Goal: Check status: Check status

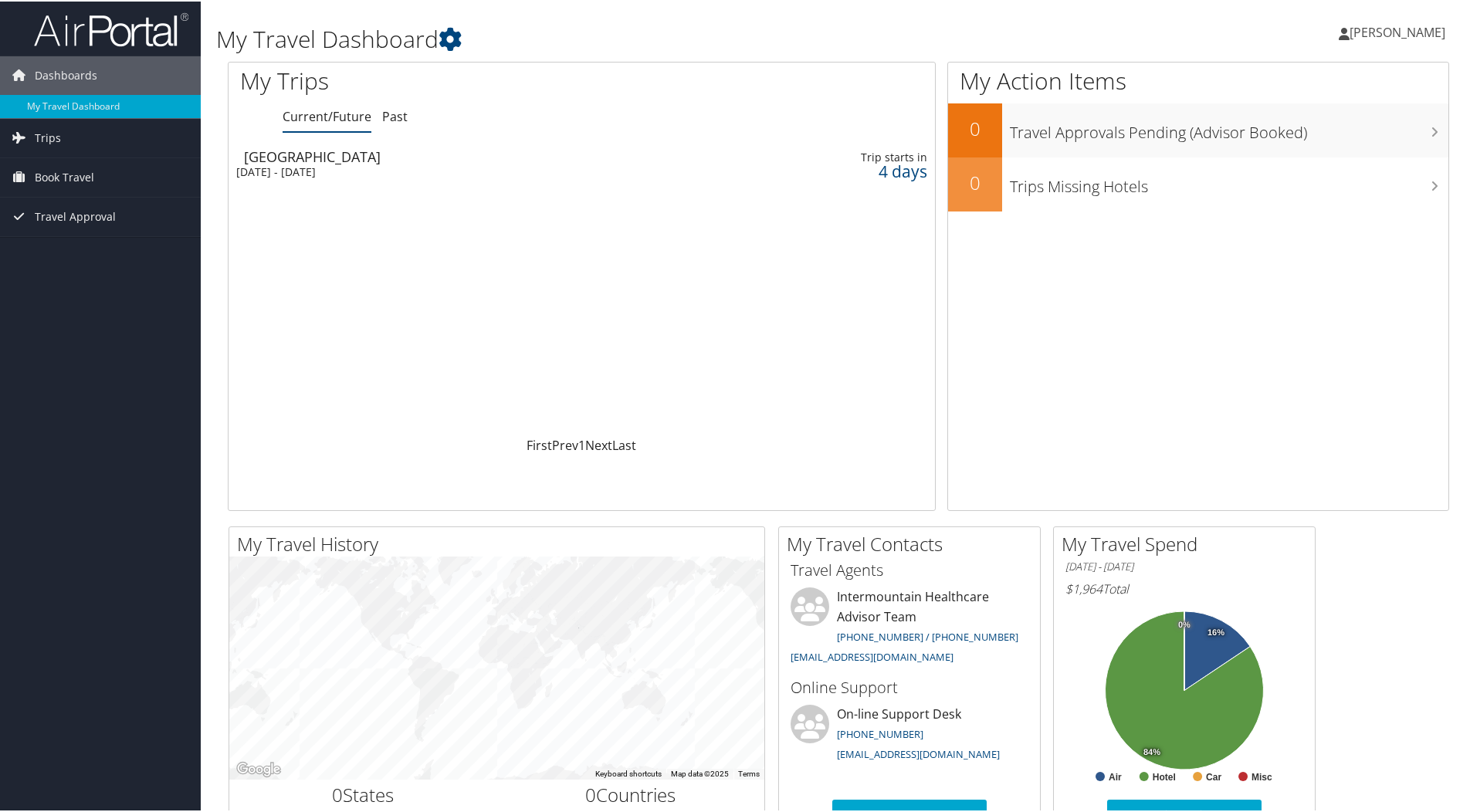
click at [399, 159] on div "Dallas" at bounding box center [464, 155] width 441 height 14
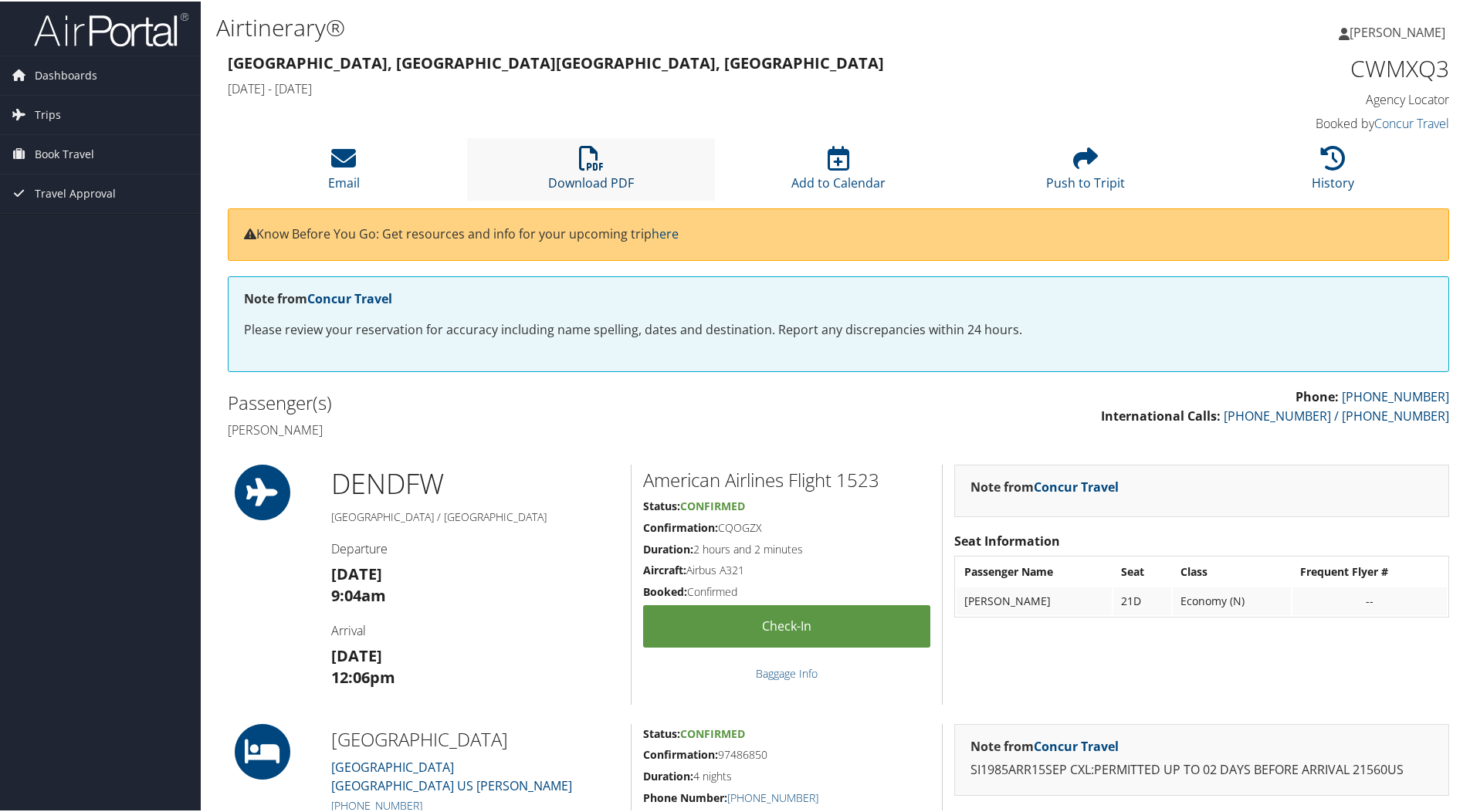
click at [580, 162] on icon at bounding box center [592, 157] width 25 height 25
click at [1080, 168] on icon at bounding box center [1085, 157] width 25 height 25
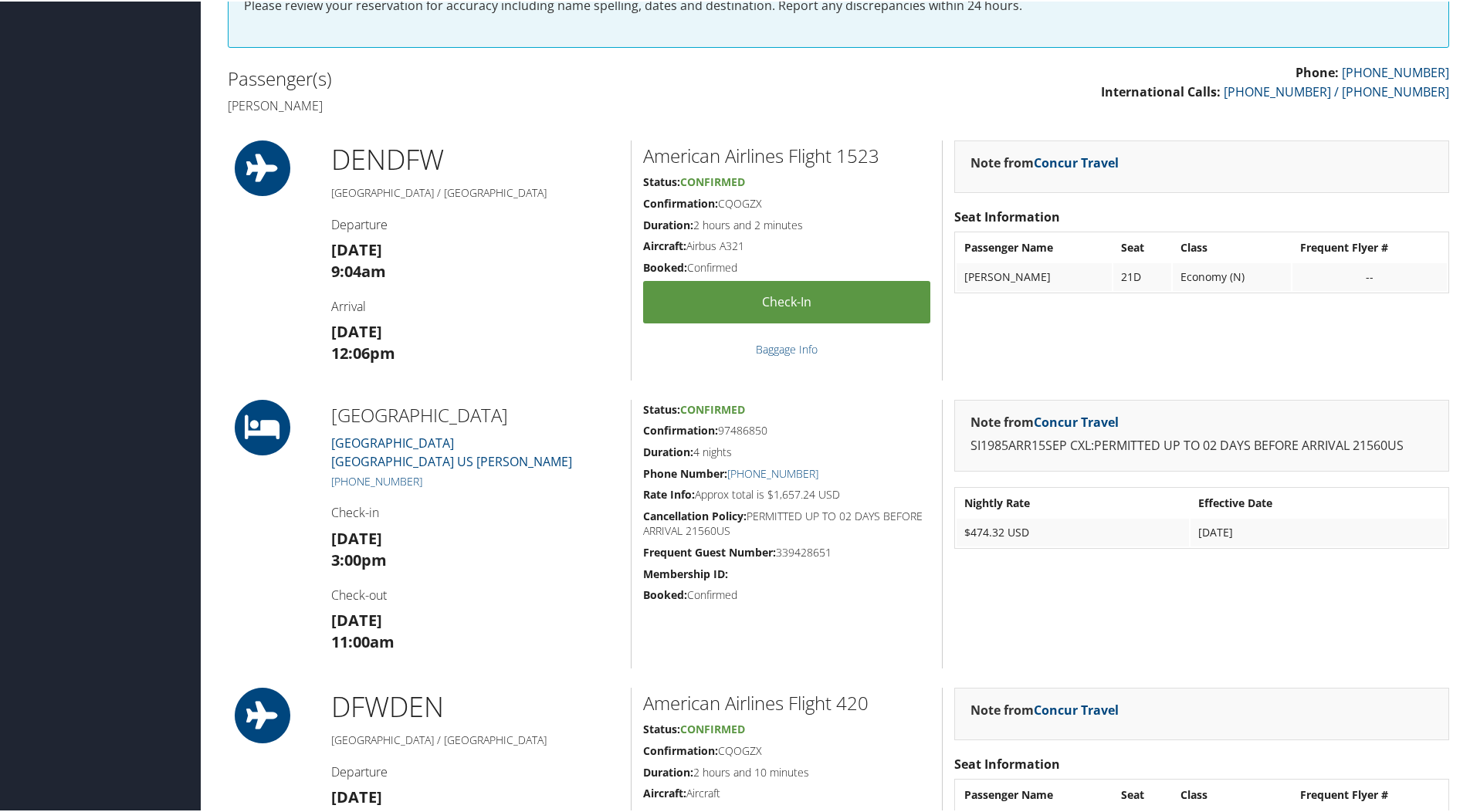
scroll to position [324, 0]
click at [786, 344] on link "Baggage Info" at bounding box center [786, 348] width 62 height 15
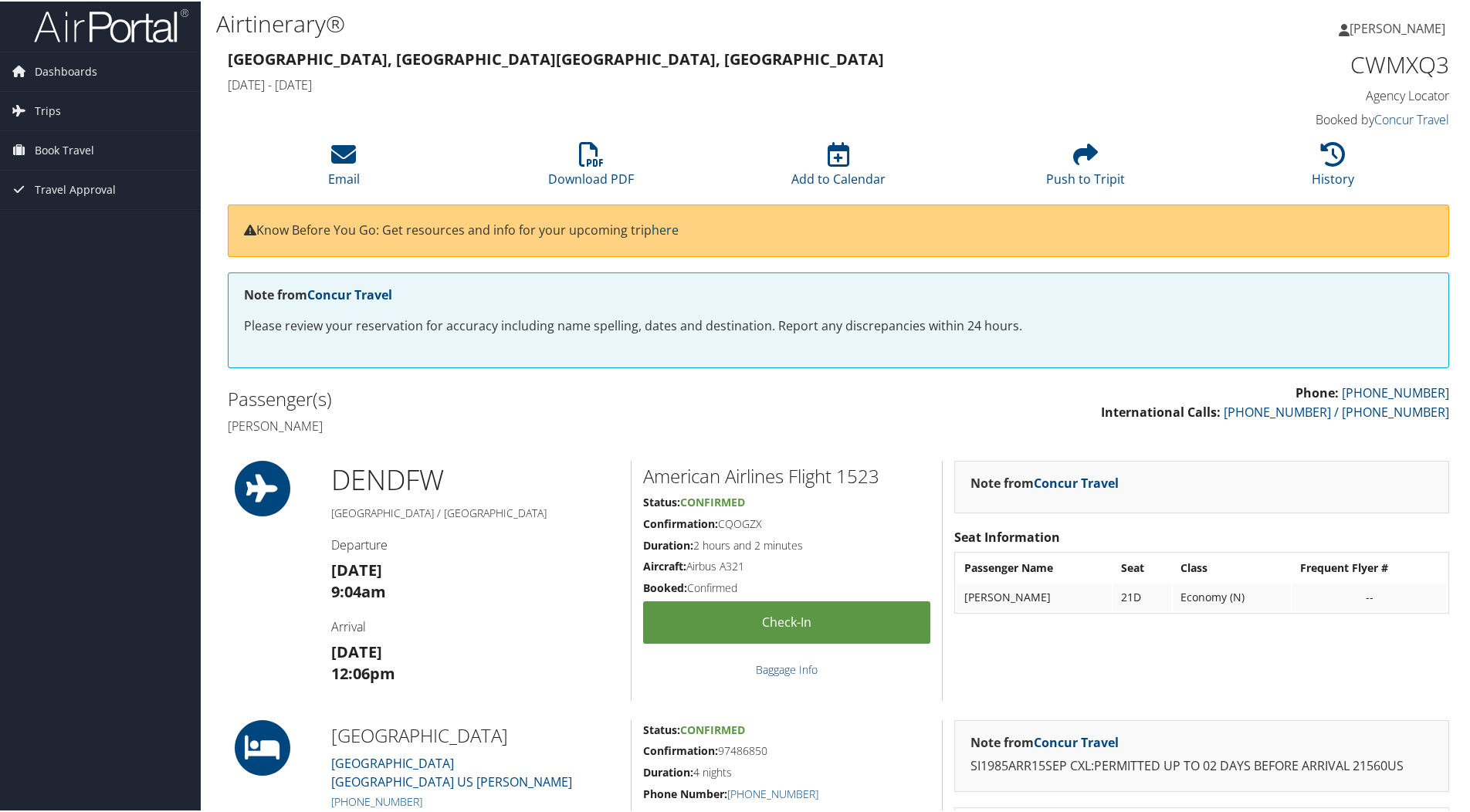
scroll to position [0, 0]
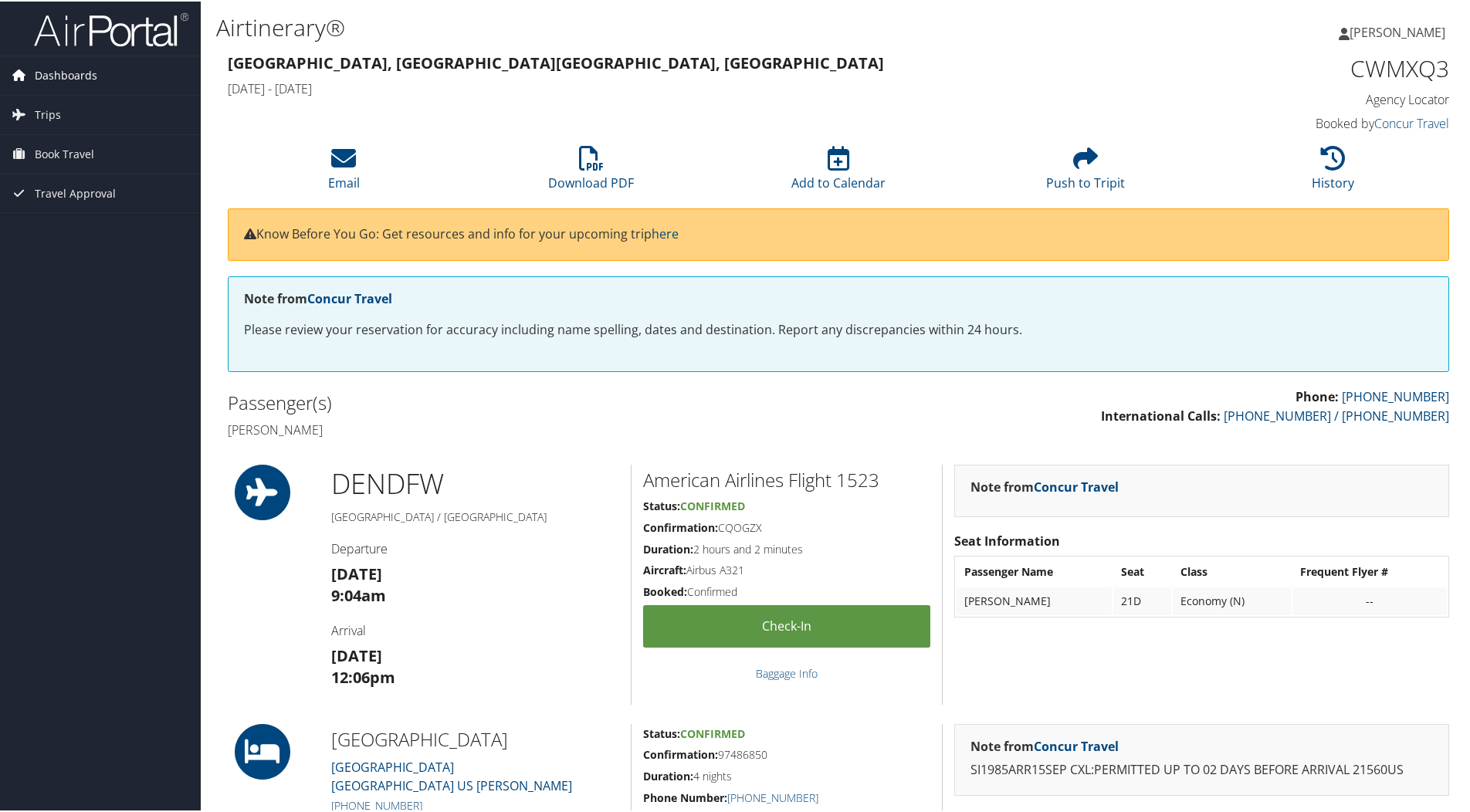
click at [99, 77] on link "Dashboards" at bounding box center [100, 74] width 200 height 39
click at [61, 138] on link "Trips" at bounding box center [100, 137] width 200 height 39
click at [93, 233] on span "Book Travel" at bounding box center [64, 246] width 59 height 39
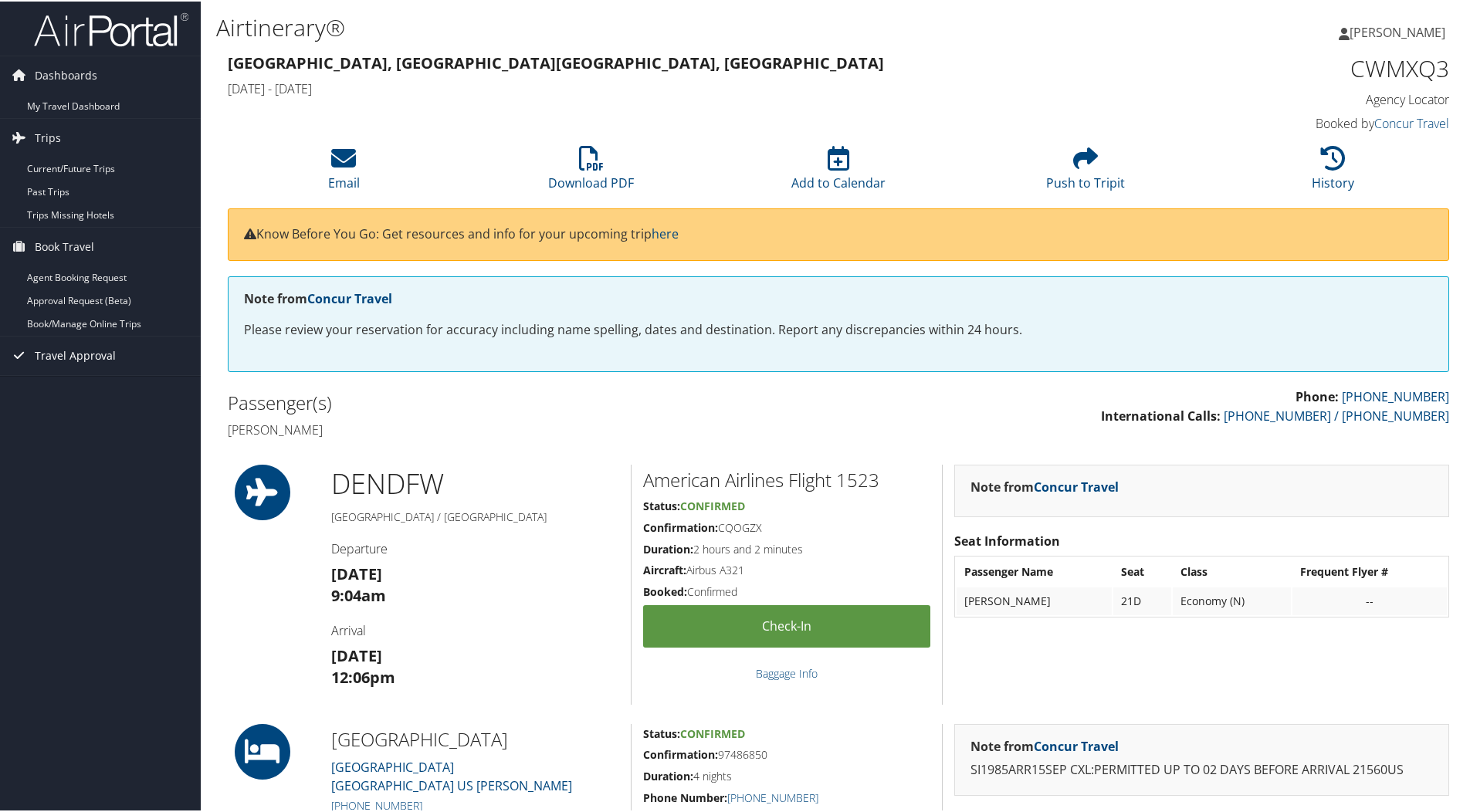
click at [96, 349] on span "Travel Approval" at bounding box center [74, 354] width 81 height 39
click at [108, 404] on link "Approved Trips" at bounding box center [100, 408] width 200 height 23
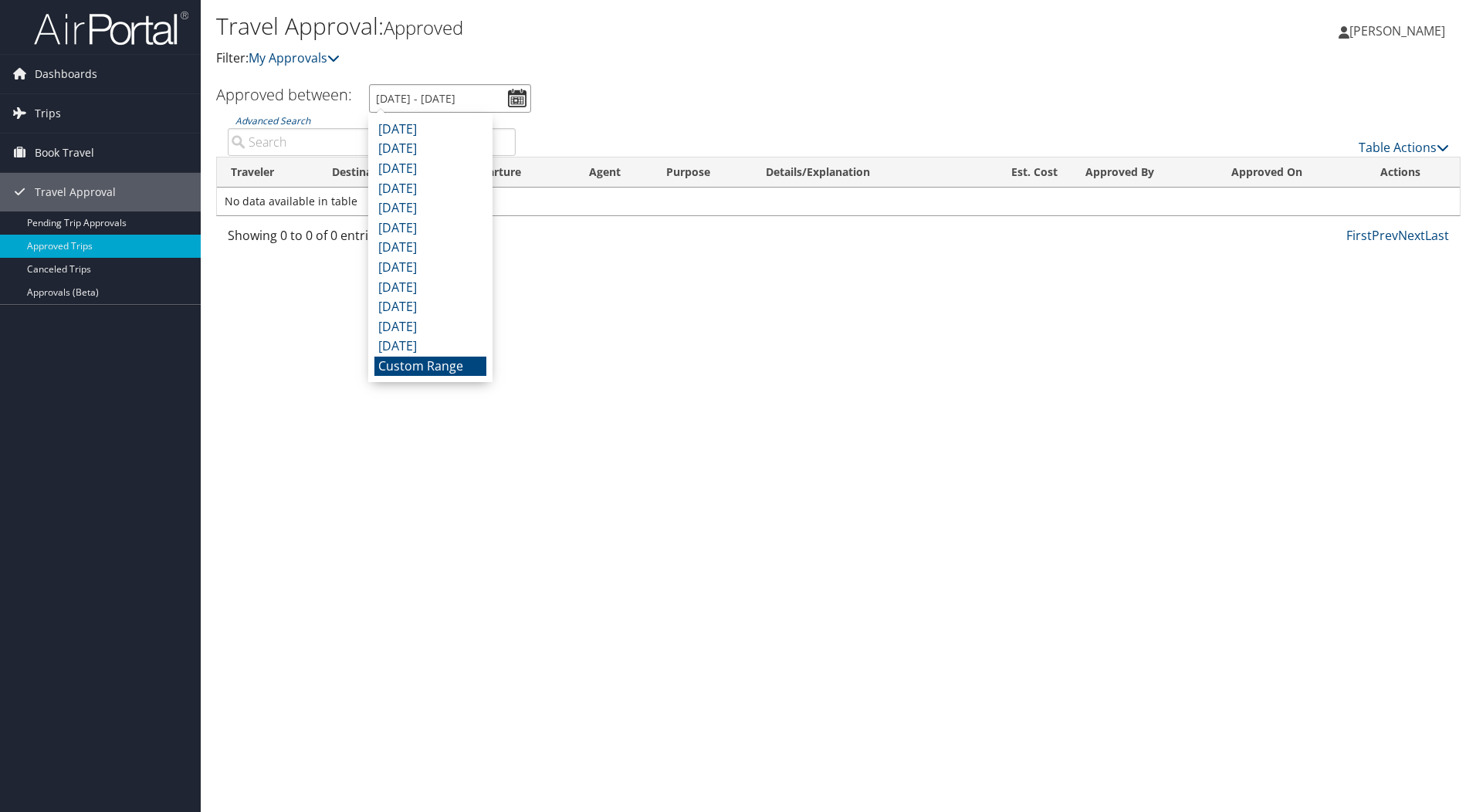
click at [511, 95] on input "8/11/2025 - 9/11/2025" at bounding box center [450, 98] width 162 height 29
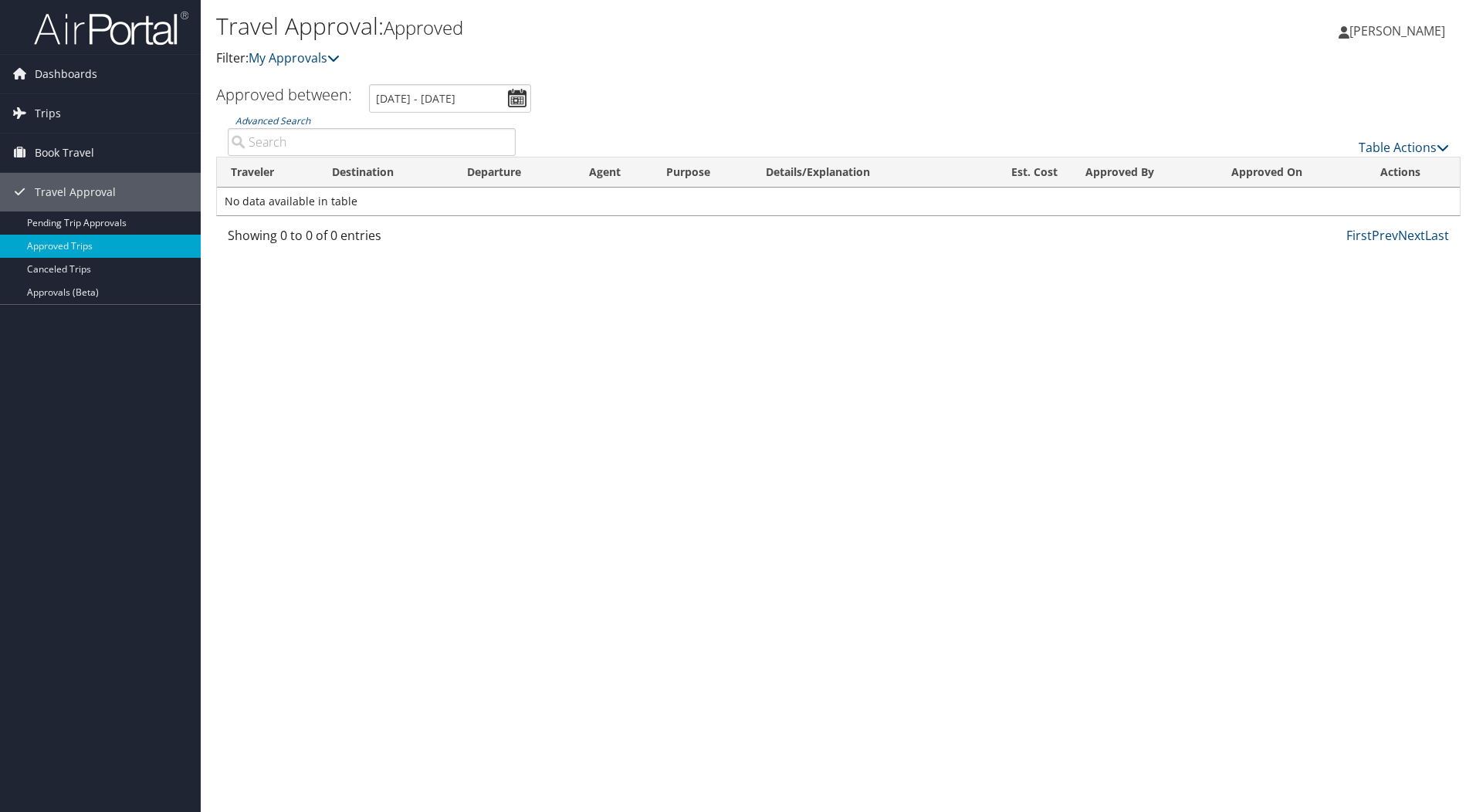
click at [567, 325] on div "Travel Approval: Approved Filter: My Approvals Alex Sor Alex Sor My Settings Tr…" at bounding box center [838, 406] width 1276 height 812
click at [99, 38] on img at bounding box center [111, 28] width 155 height 36
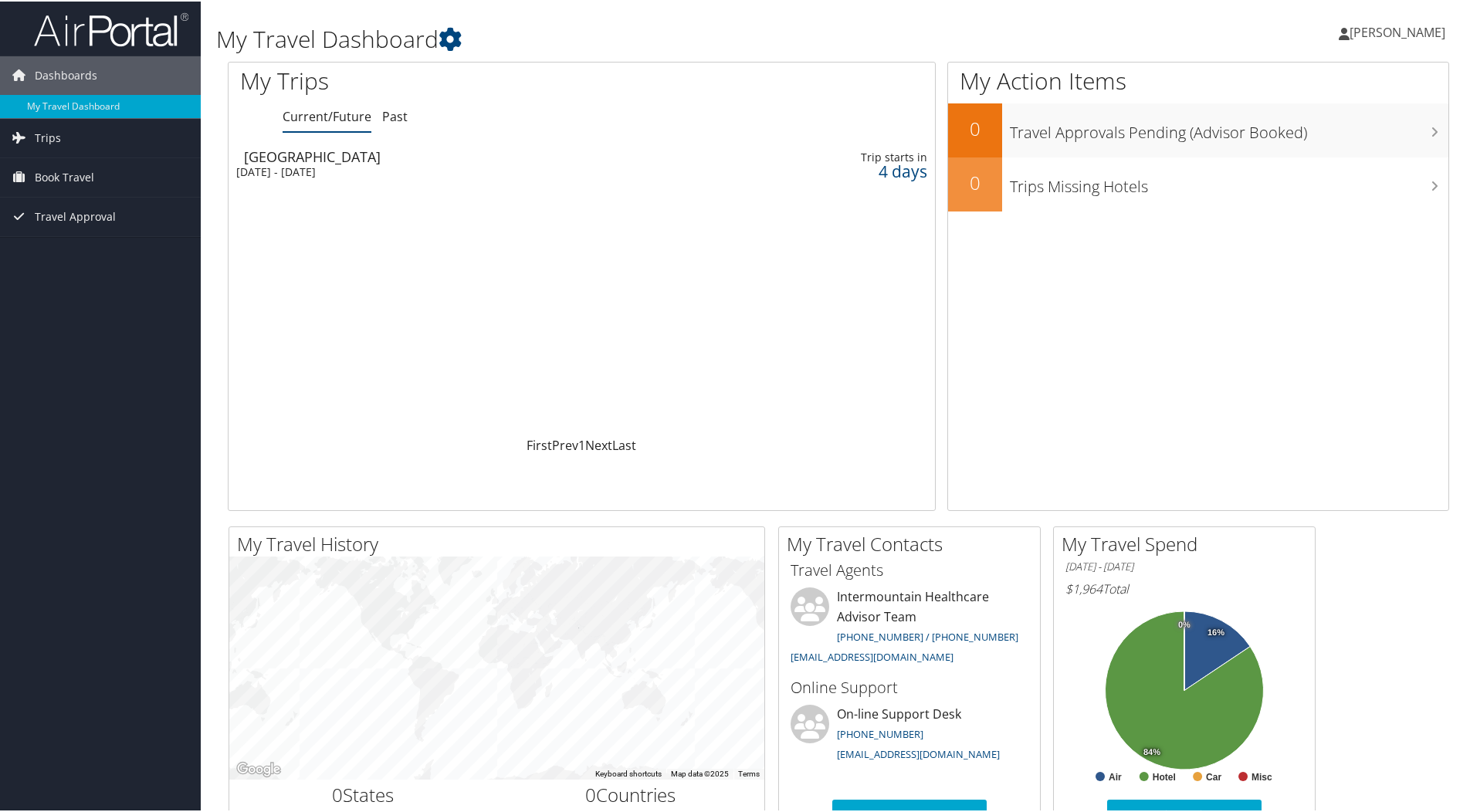
click at [629, 184] on td "Dallas Mon 15 Sep 2025 - Fri 19 Sep 2025" at bounding box center [456, 162] width 456 height 44
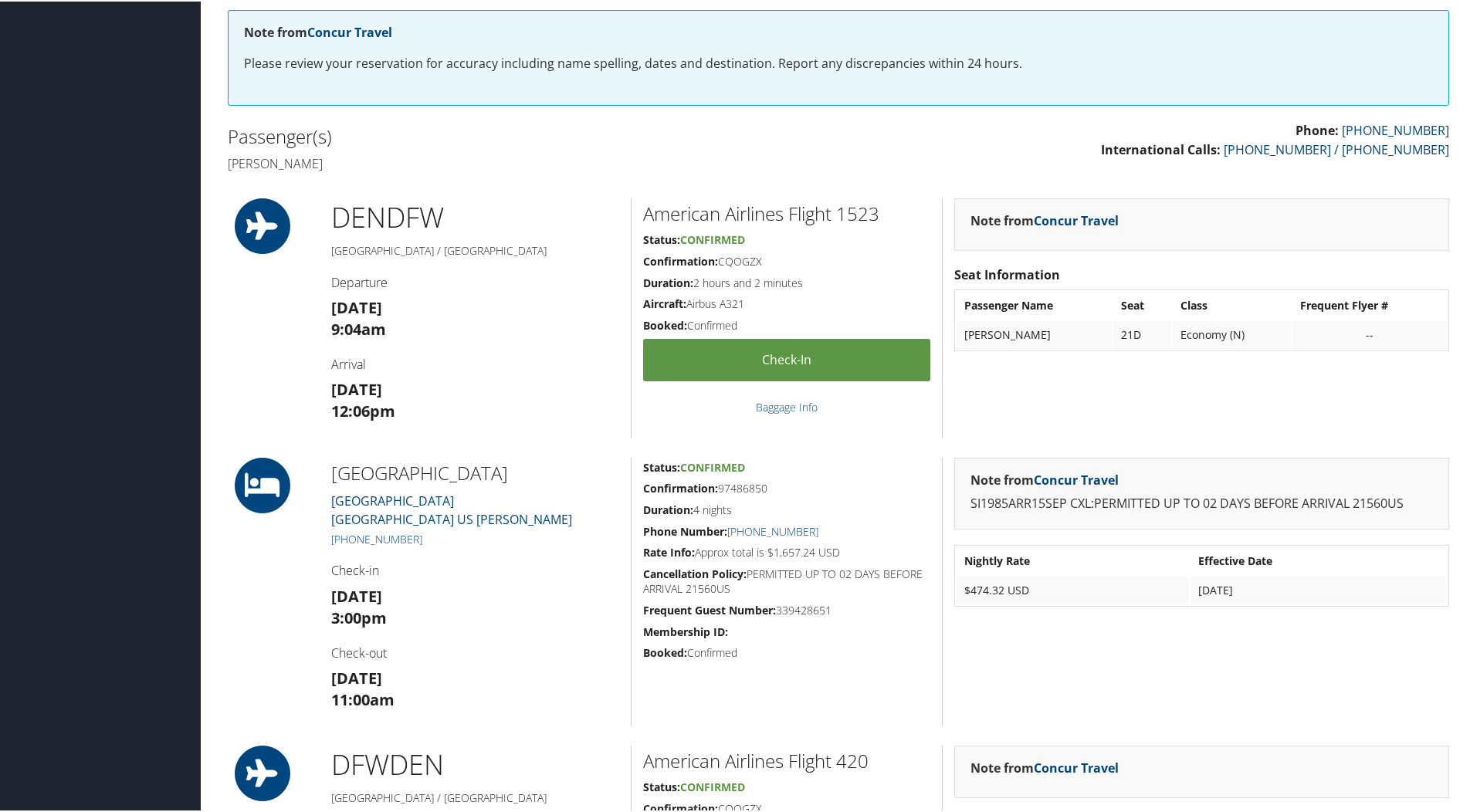
scroll to position [309, 0]
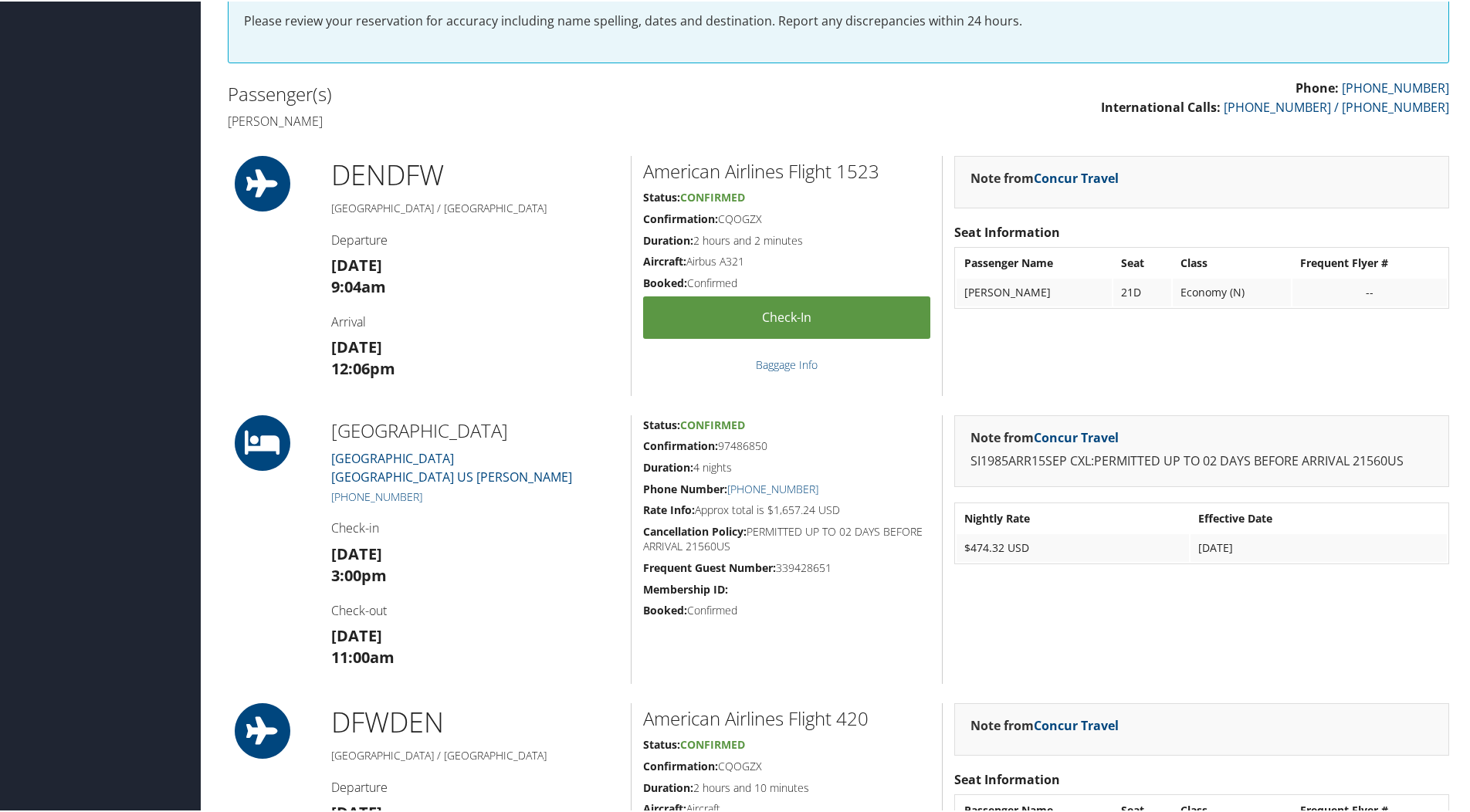
click at [1080, 189] on div "Note from Concur Travel" at bounding box center [1202, 181] width 495 height 53
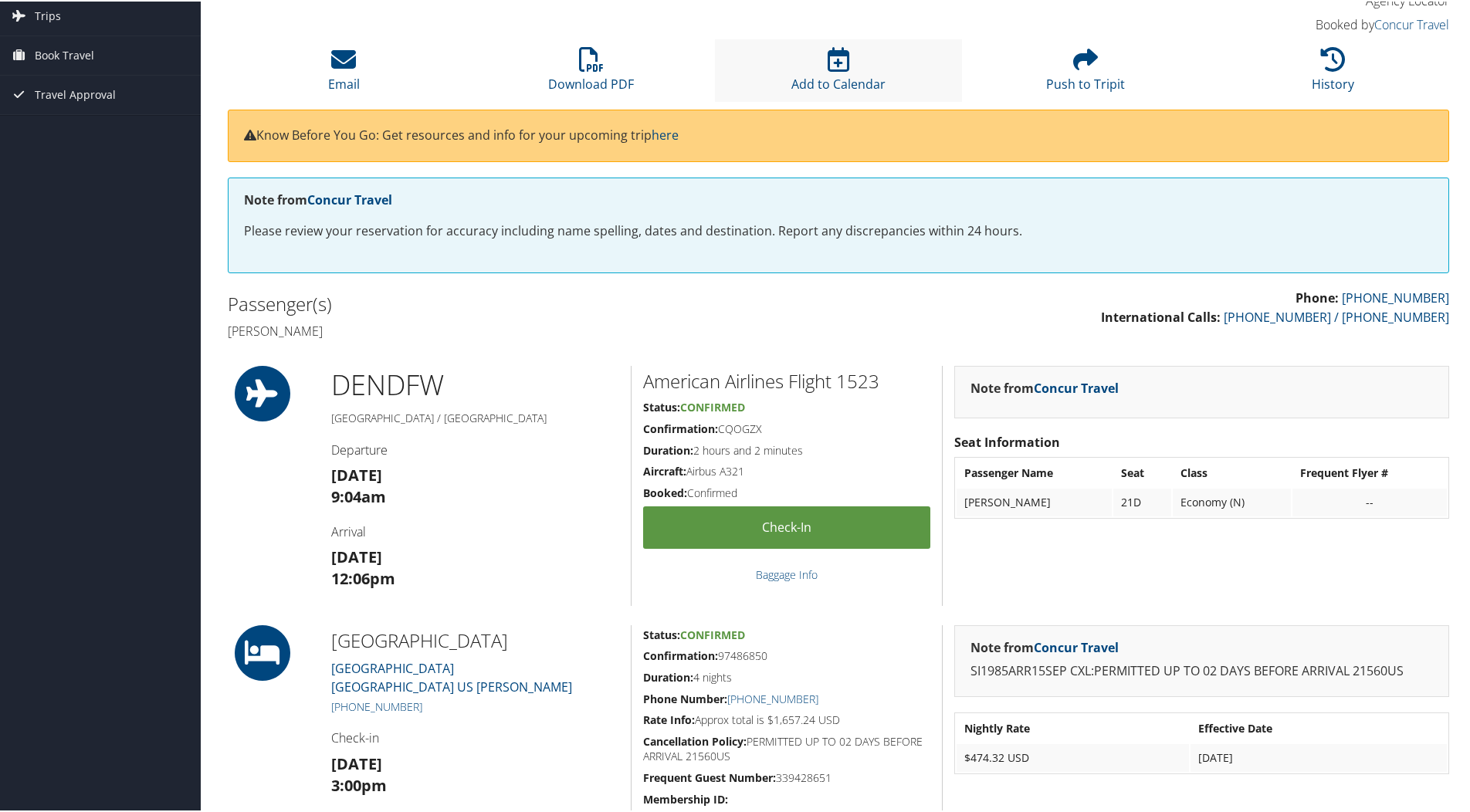
scroll to position [0, 0]
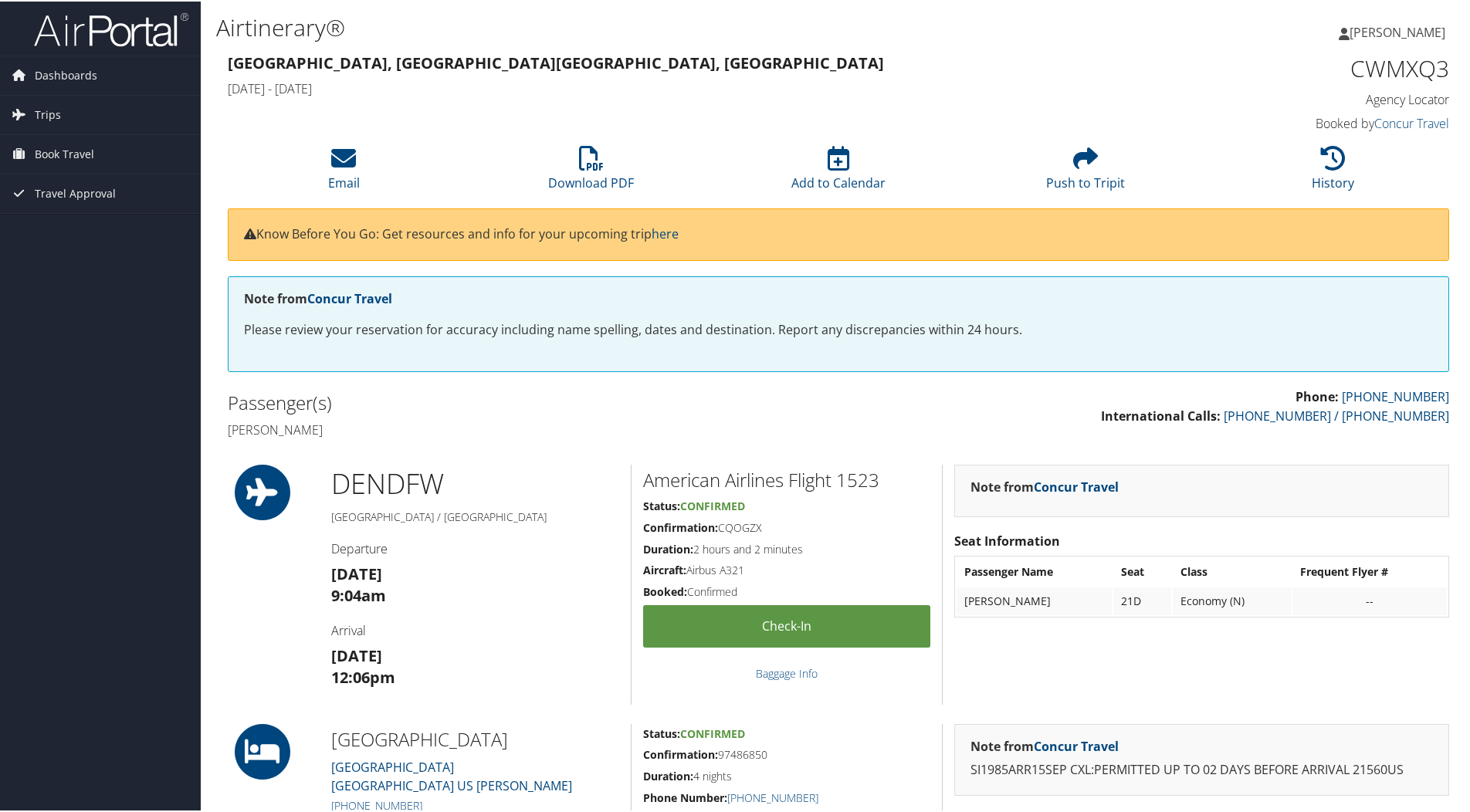
click at [1363, 71] on h1 "CWMXQ3" at bounding box center [1305, 67] width 288 height 32
copy h1 "CWMXQ3"
click at [108, 80] on link "Dashboards" at bounding box center [100, 74] width 200 height 39
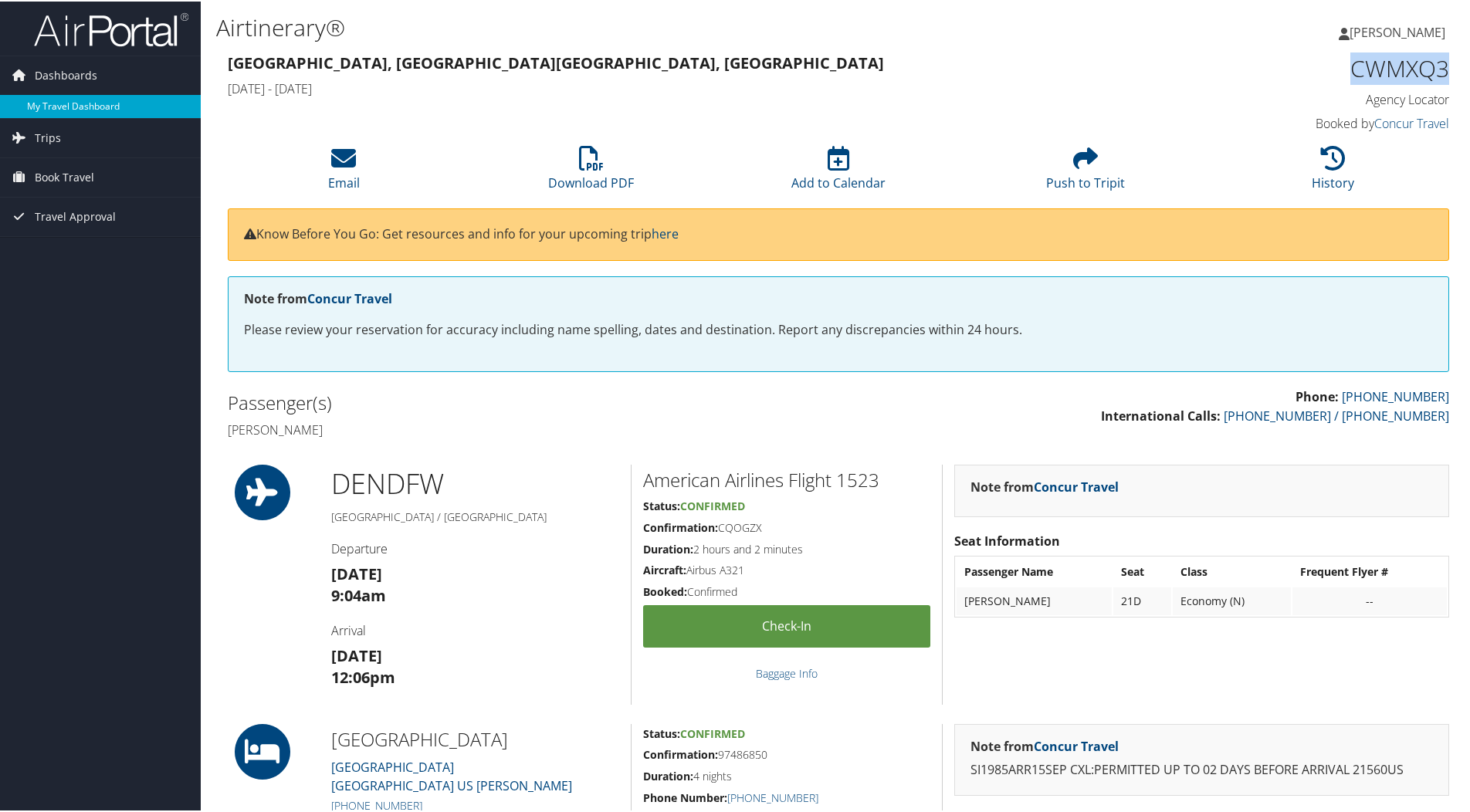
click at [111, 111] on link "My Travel Dashboard" at bounding box center [100, 105] width 200 height 23
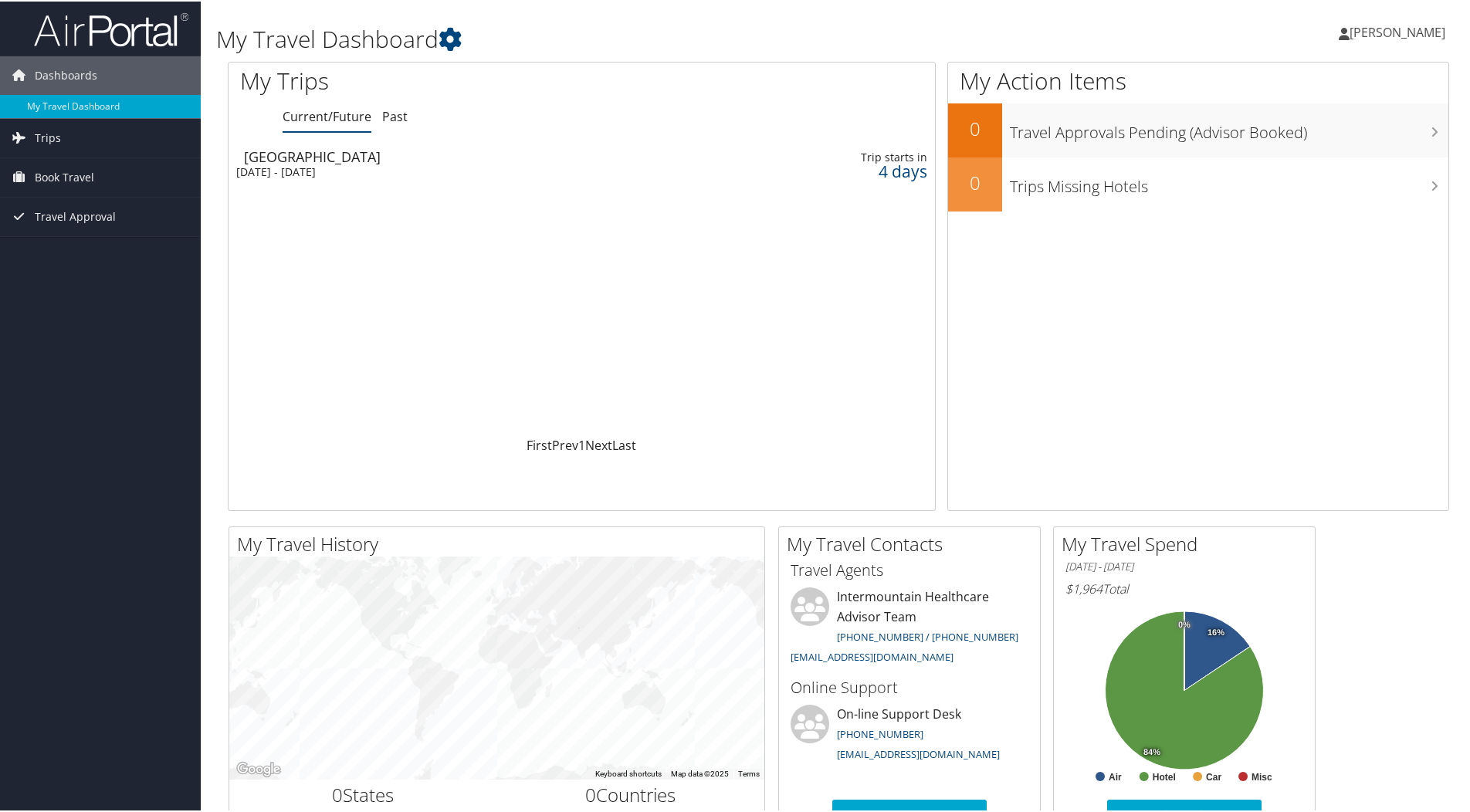
click at [544, 176] on div "[DATE] - [DATE]" at bounding box center [456, 171] width 441 height 14
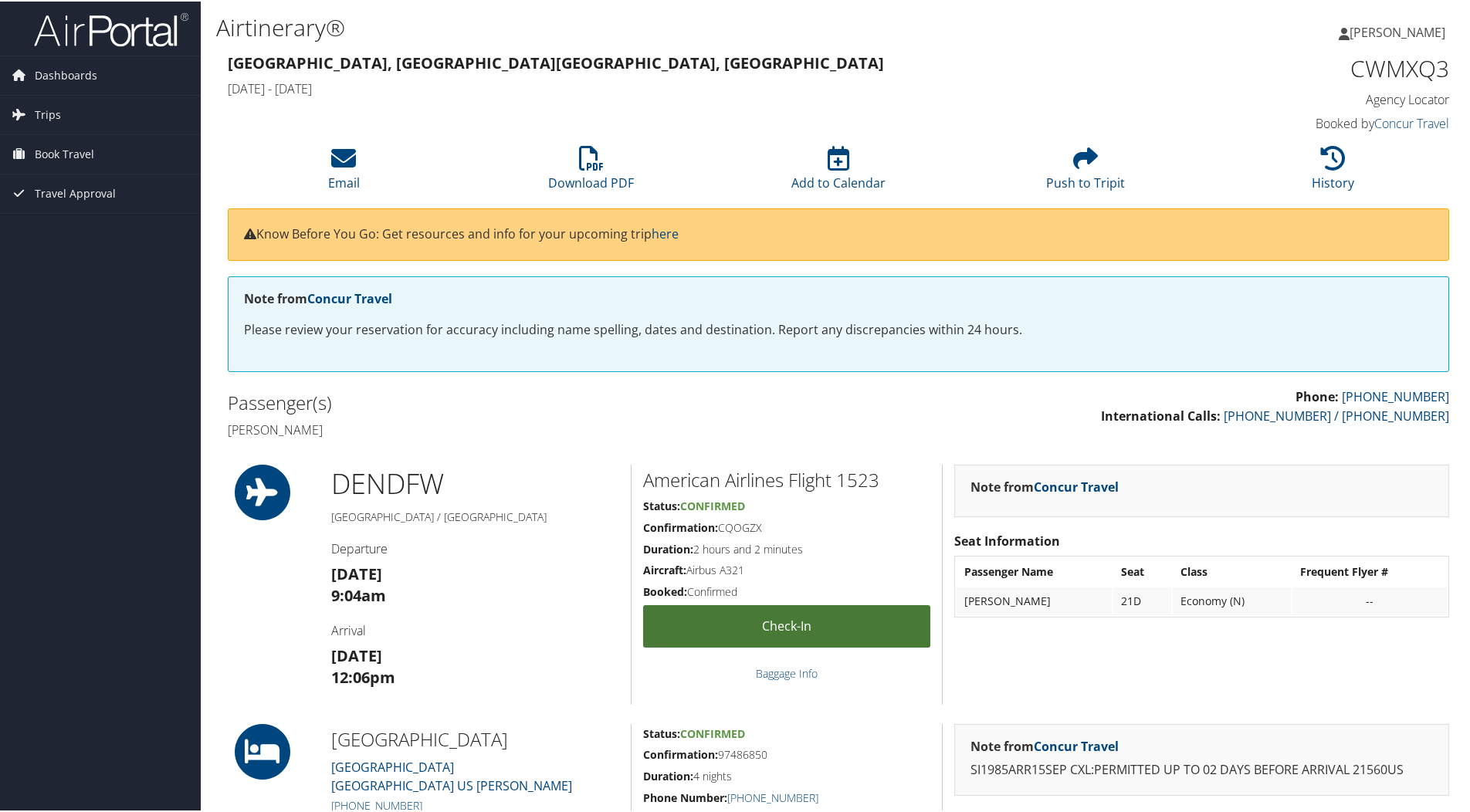
click at [674, 607] on link "Check-in" at bounding box center [787, 625] width 288 height 43
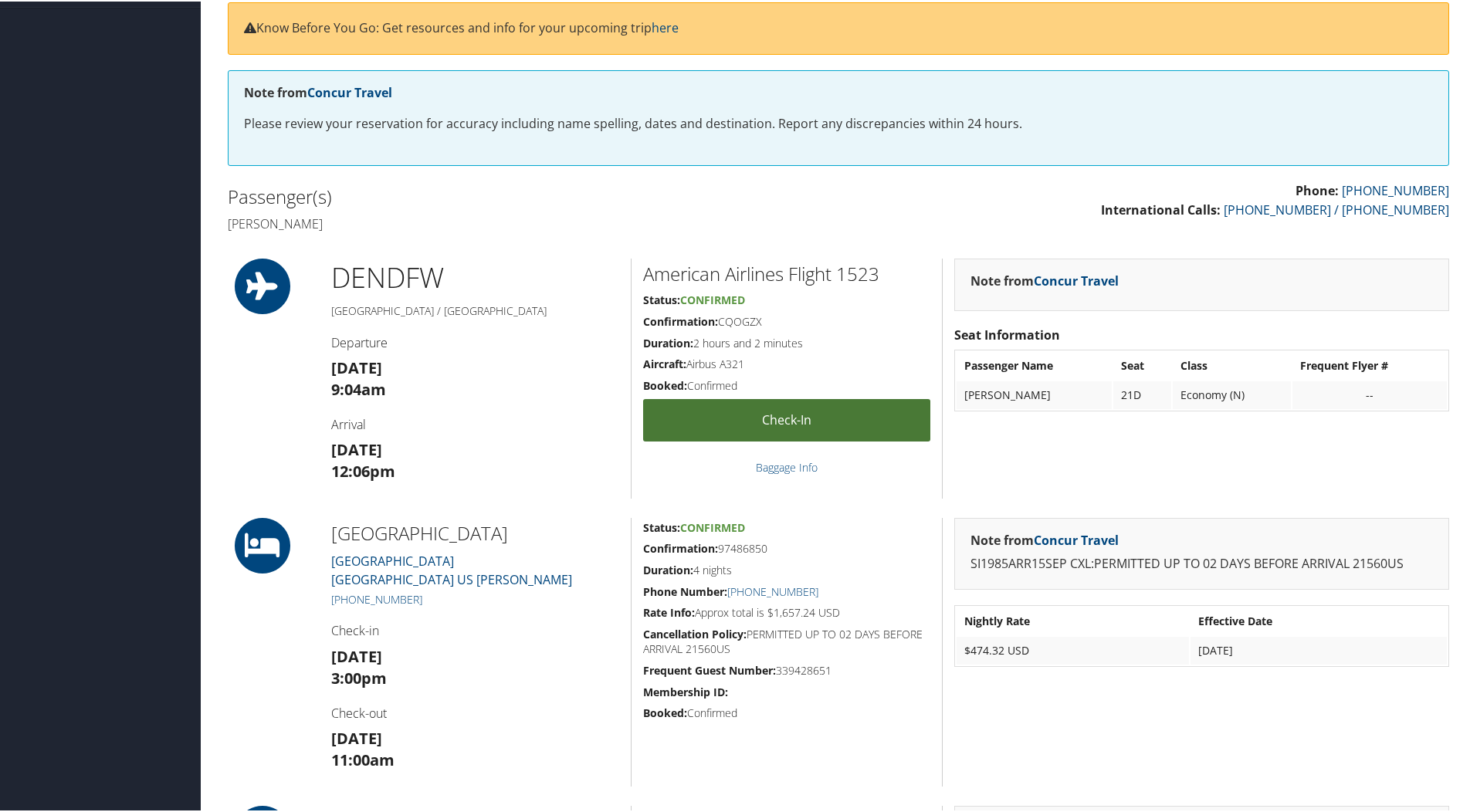
scroll to position [232, 0]
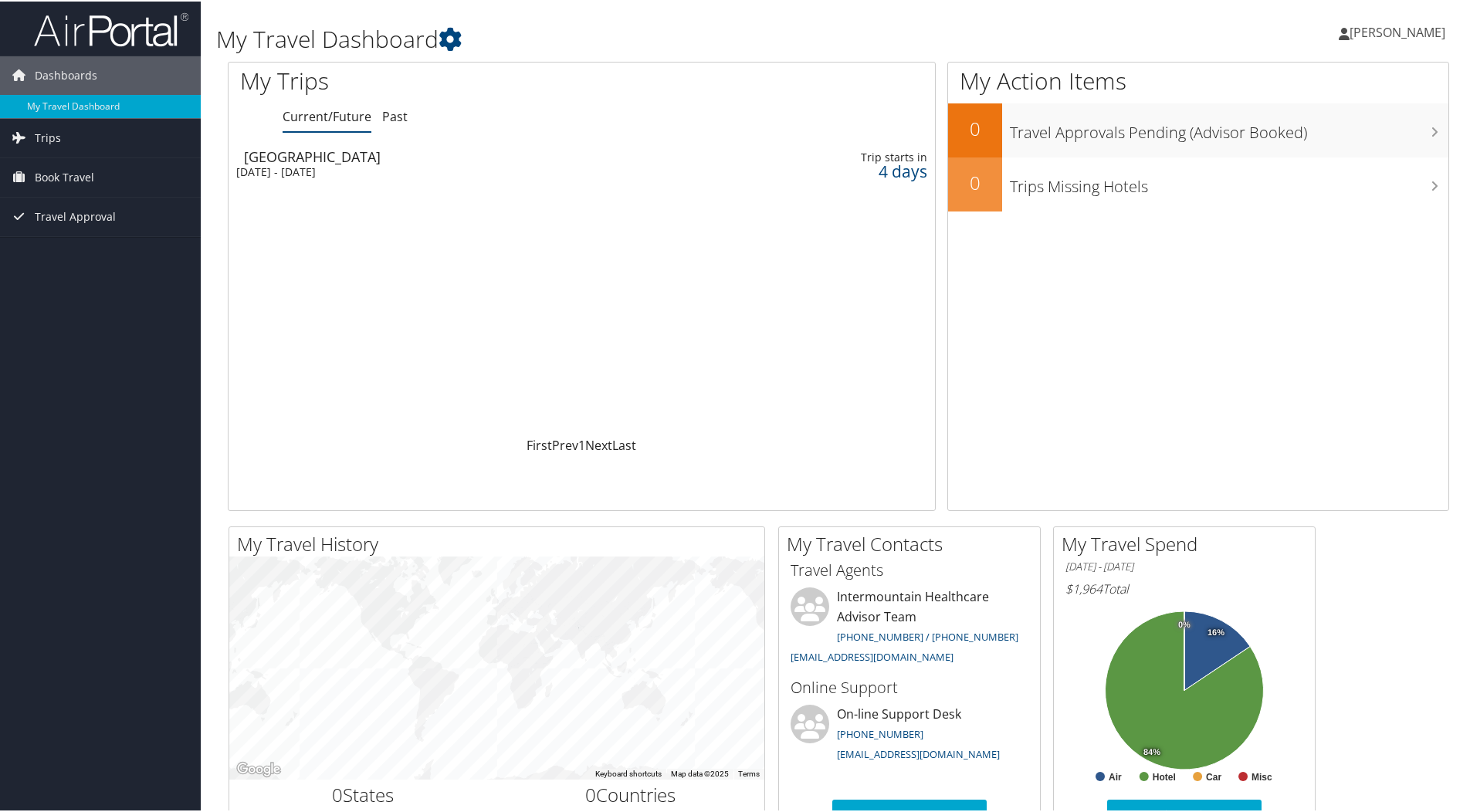
click at [369, 159] on div "Dallas" at bounding box center [464, 155] width 441 height 14
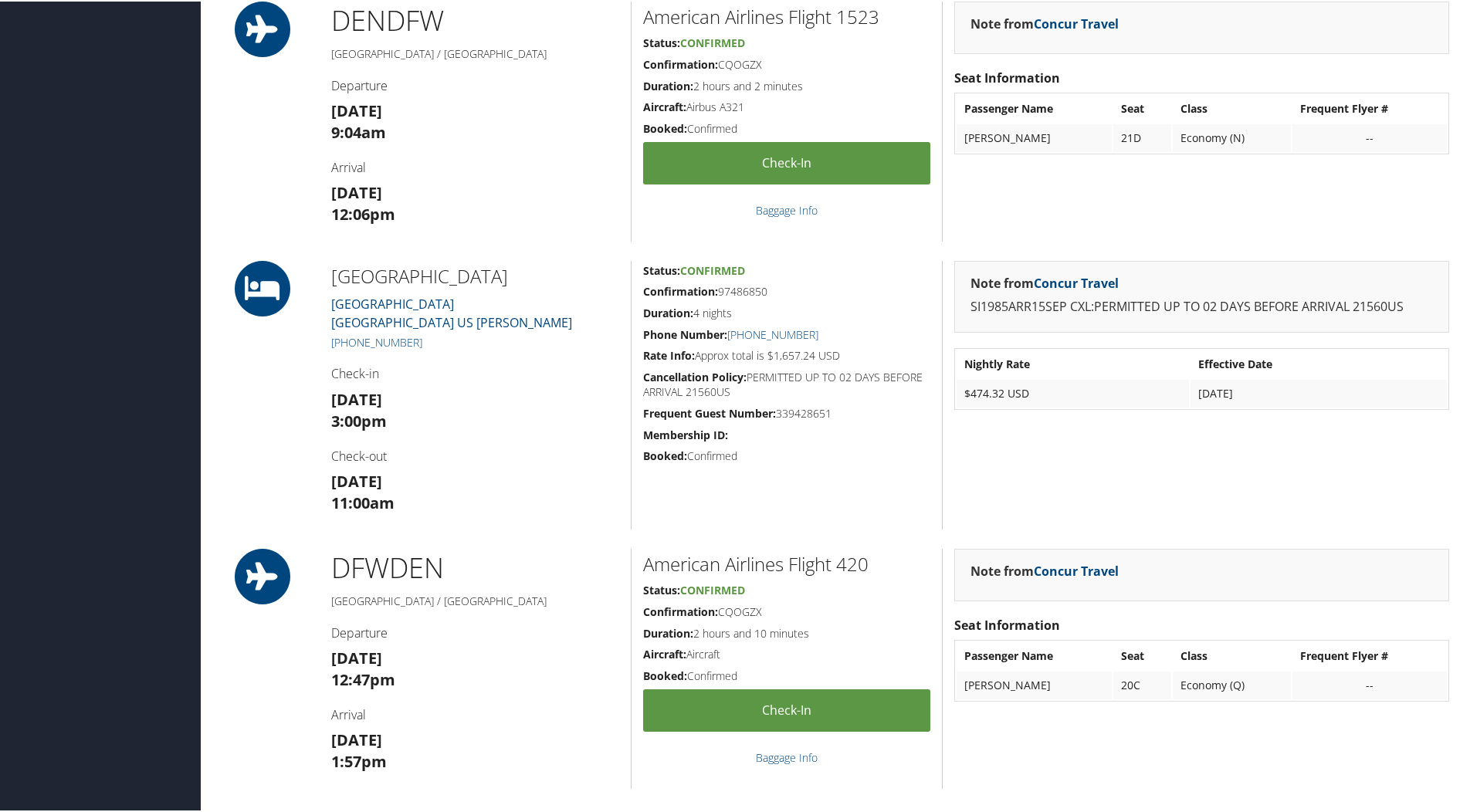
scroll to position [232, 0]
